Goal: Browse casually

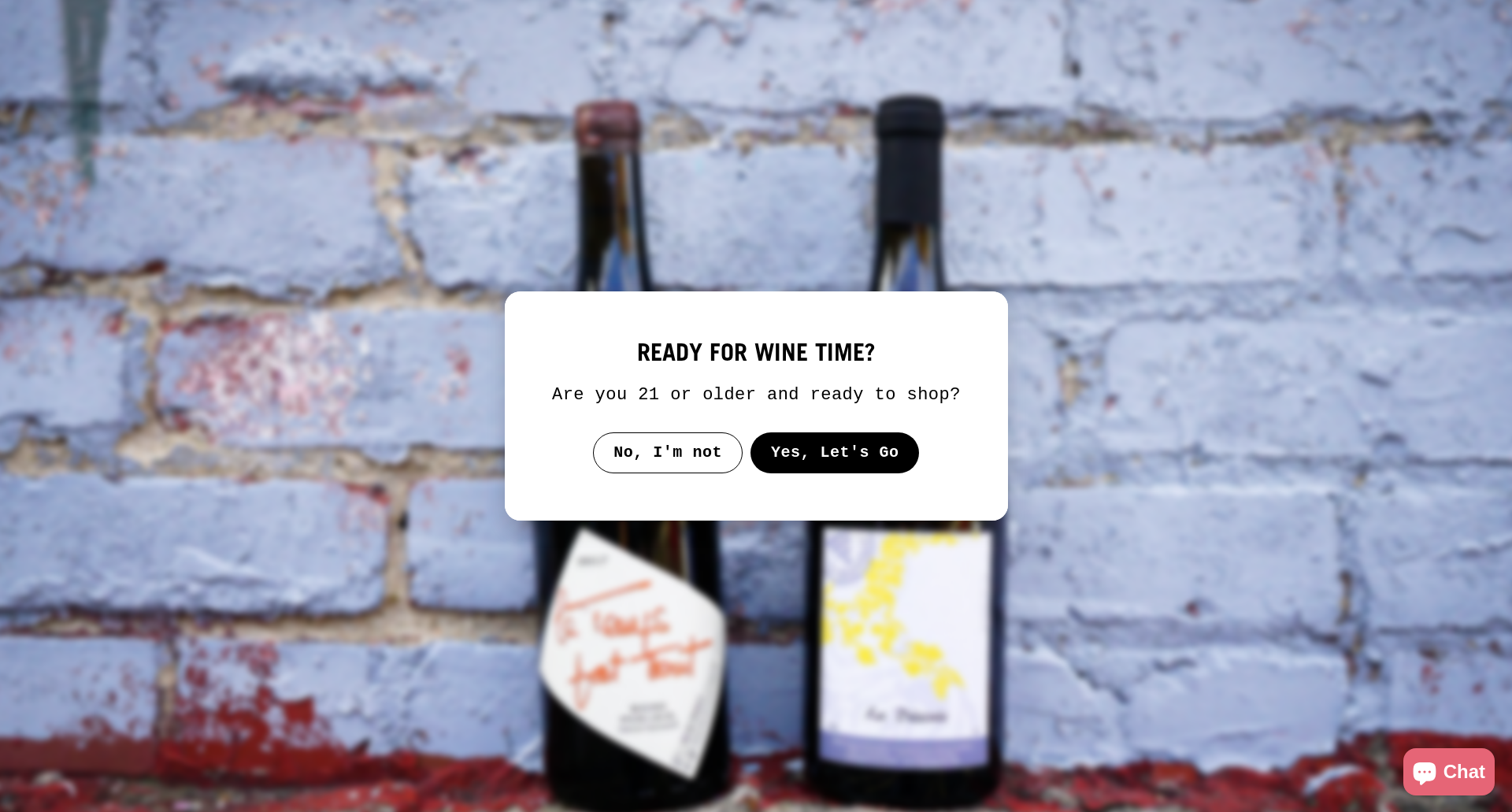
click at [793, 450] on button "Yes, Let's Go" at bounding box center [834, 453] width 170 height 41
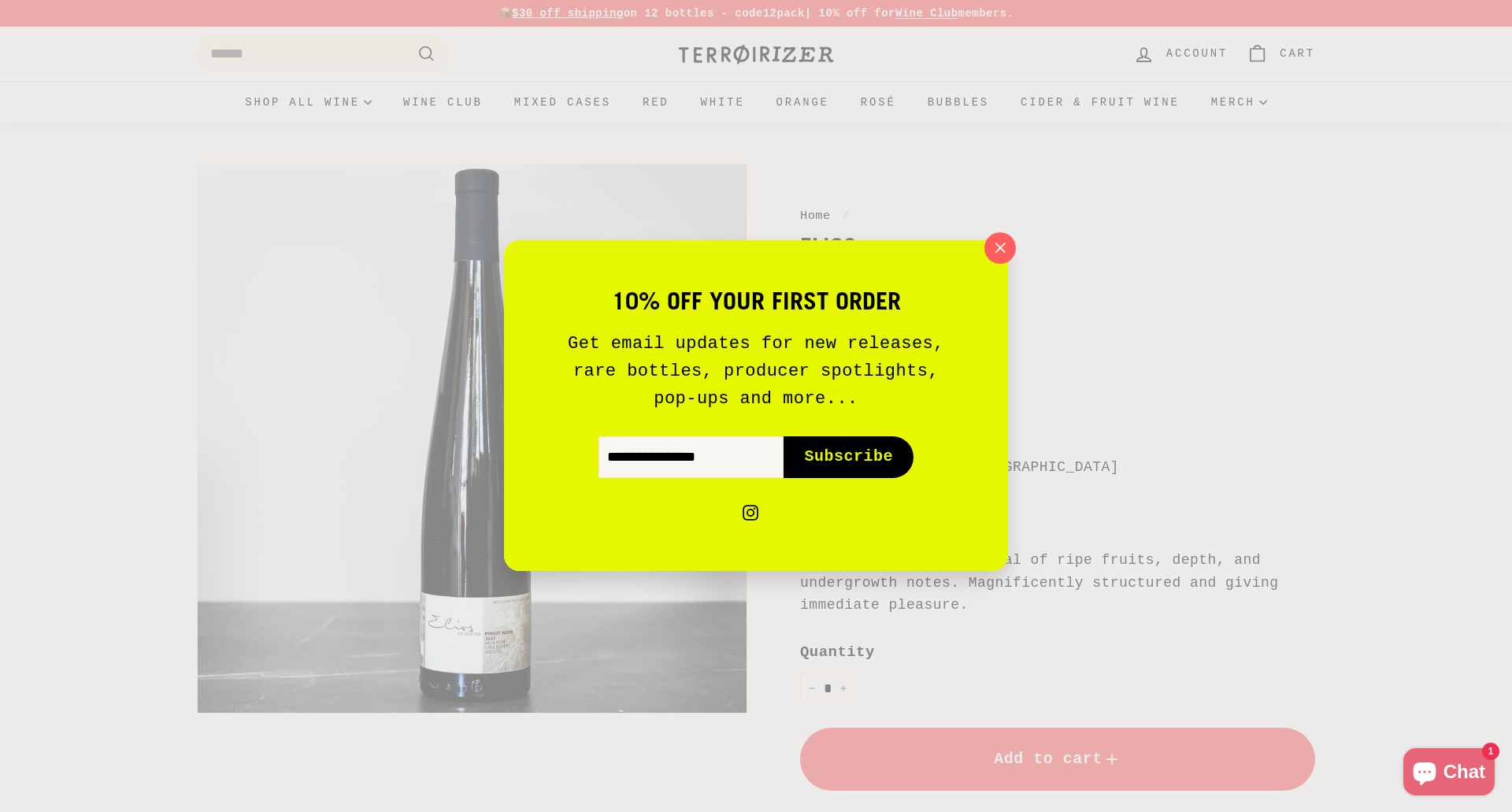
click at [1019, 222] on div "10% off your first order Get email updates for new releases, rare bottles, prod…" at bounding box center [756, 406] width 1512 height 812
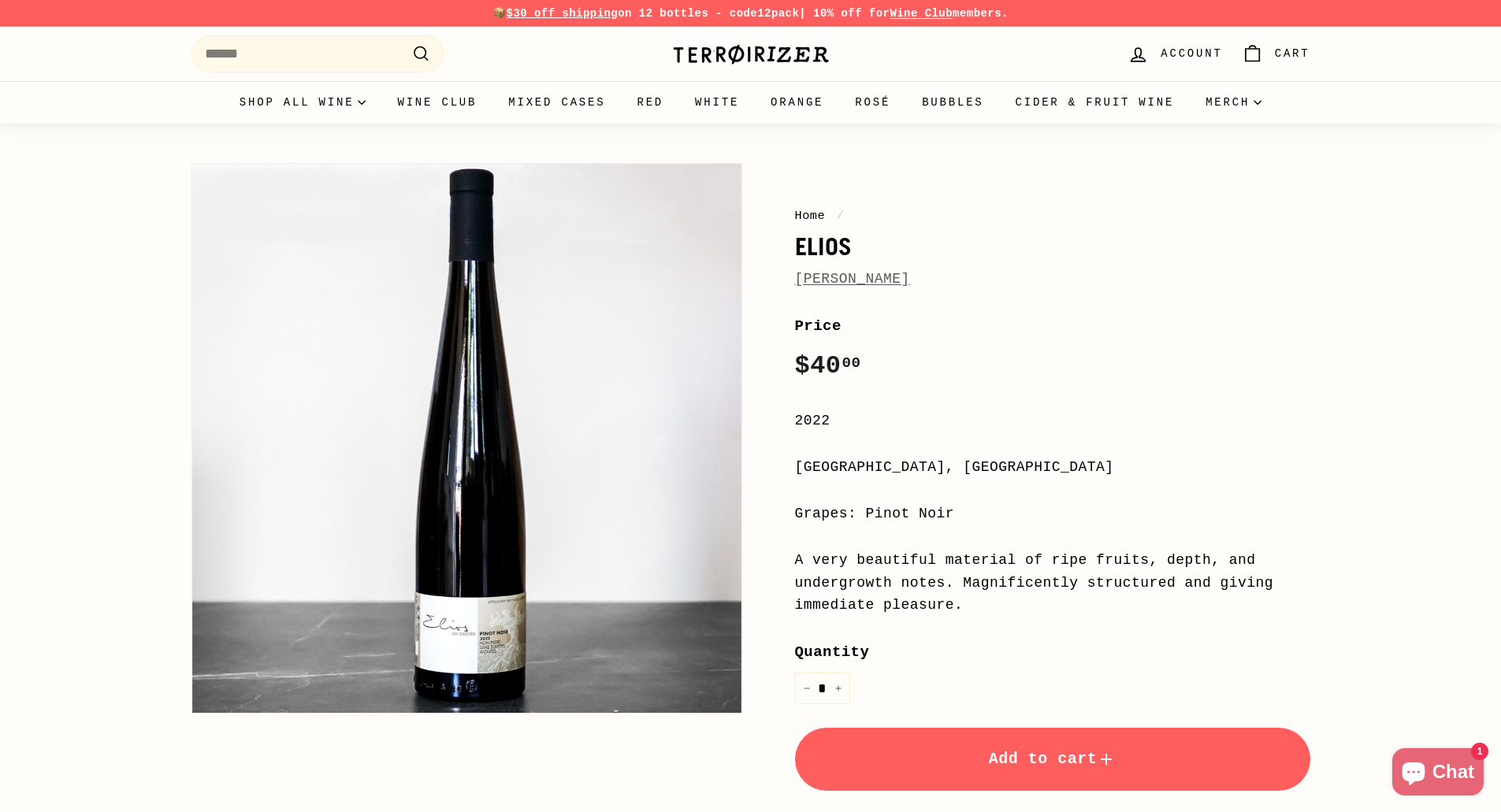
click at [752, 50] on img at bounding box center [750, 54] width 157 height 22
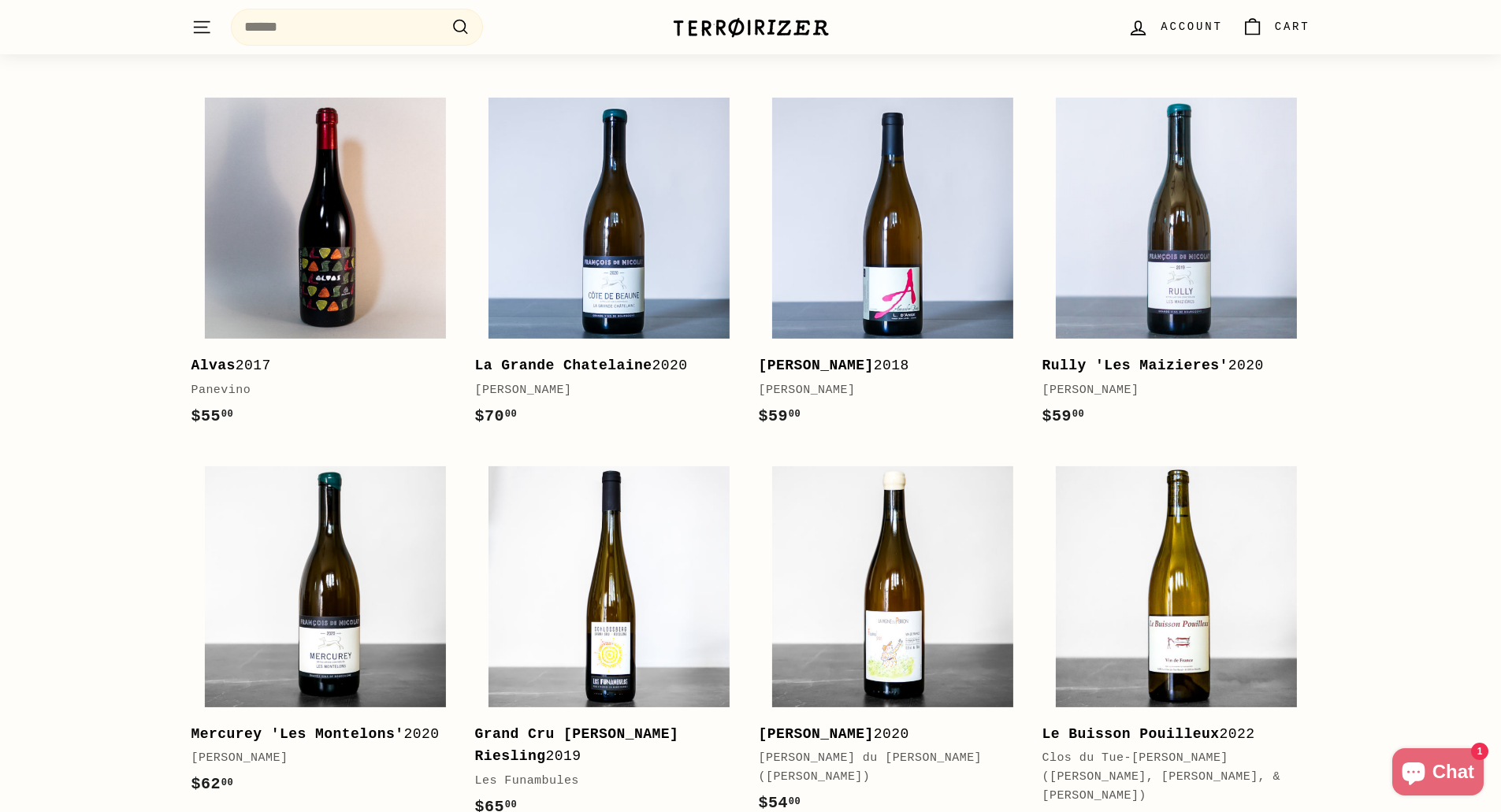
scroll to position [3670, 0]
click at [806, 359] on b "[PERSON_NAME]" at bounding box center [816, 366] width 115 height 16
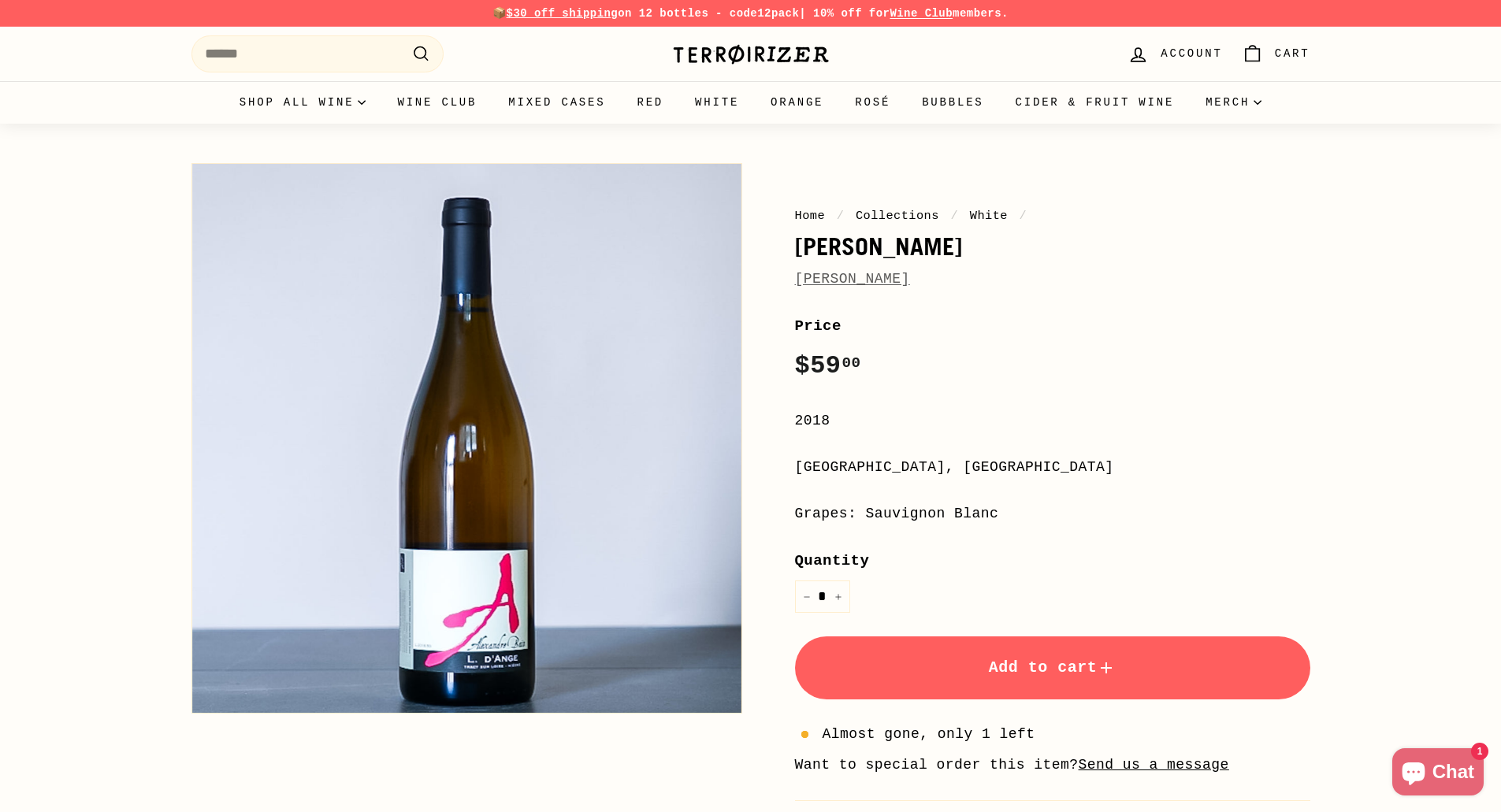
click at [721, 47] on img at bounding box center [750, 54] width 157 height 22
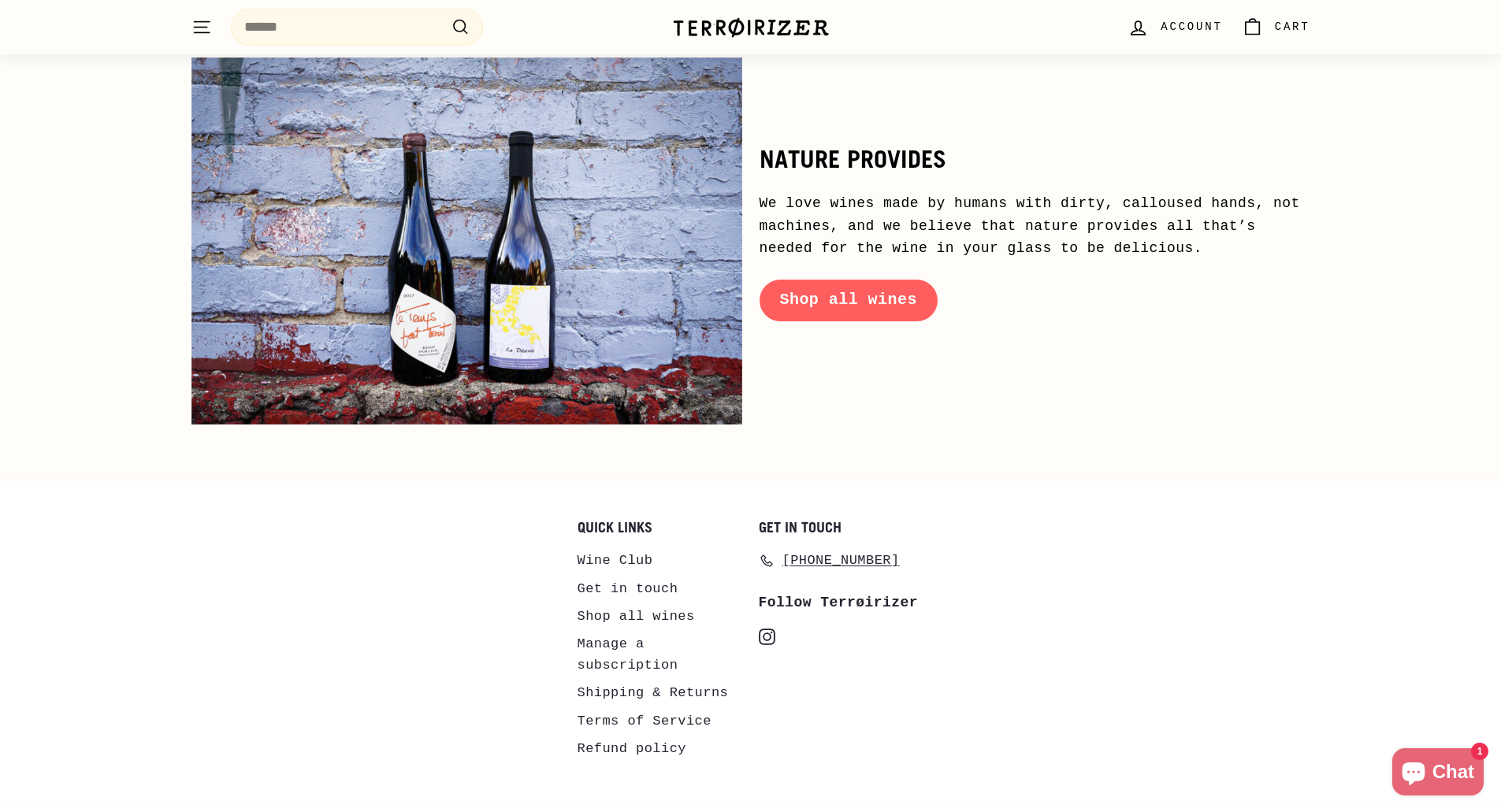
scroll to position [7572, 0]
